Goal: Browse casually: Explore the website without a specific task or goal

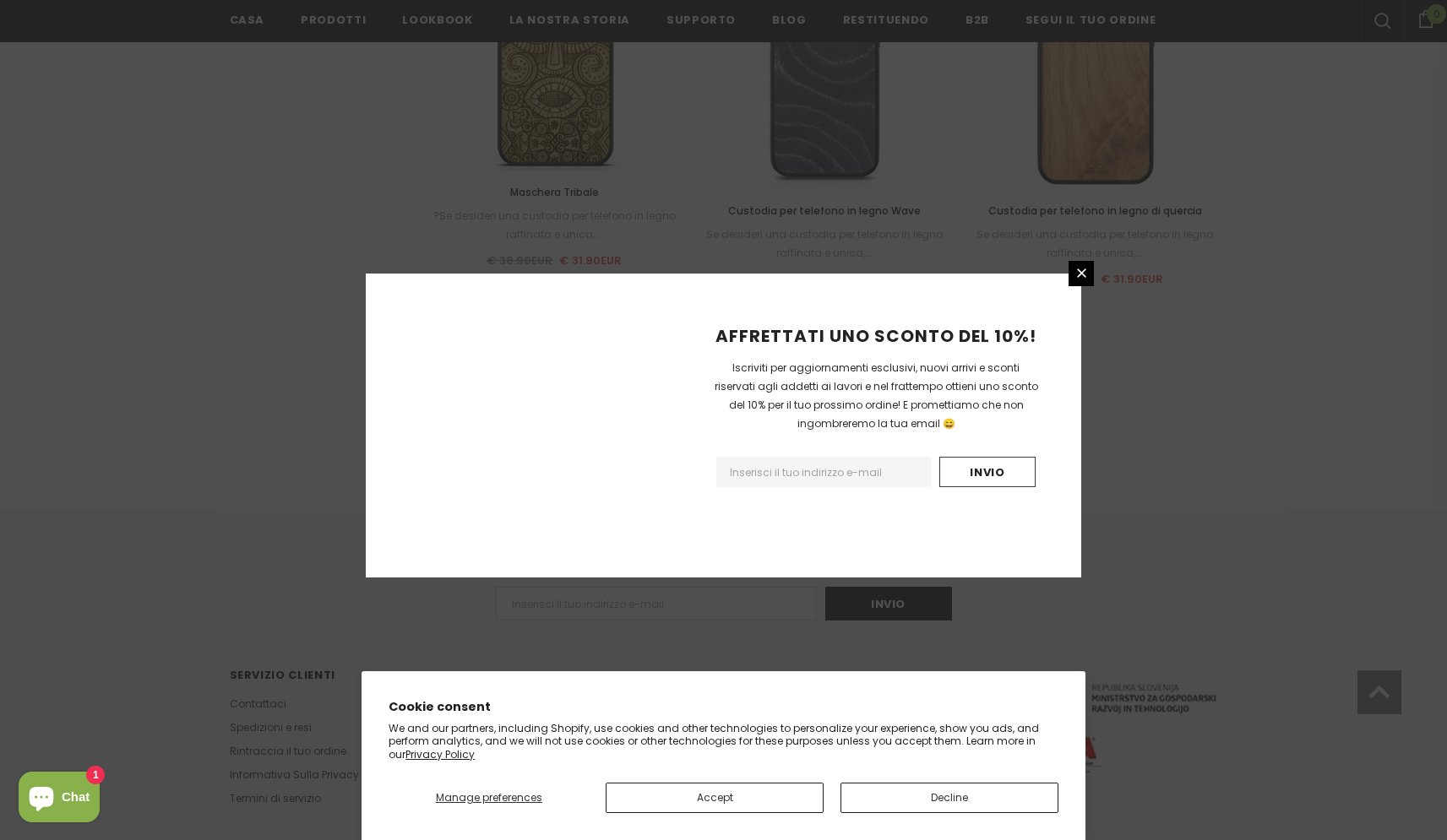
scroll to position [1829, 0]
